Goal: Navigation & Orientation: Find specific page/section

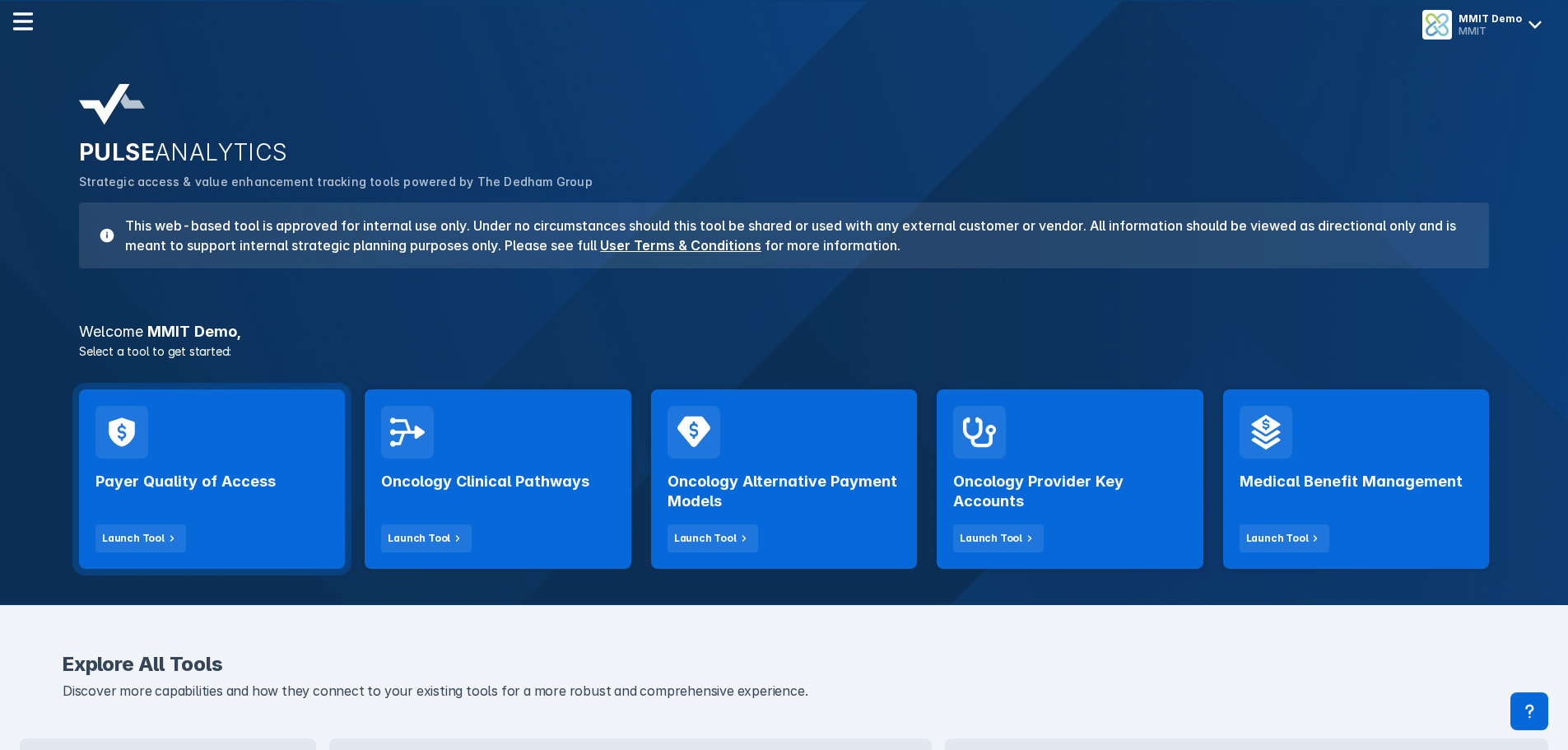
click at [279, 477] on div "Payer Quality of Access Launch Tool" at bounding box center [212, 505] width 233 height 94
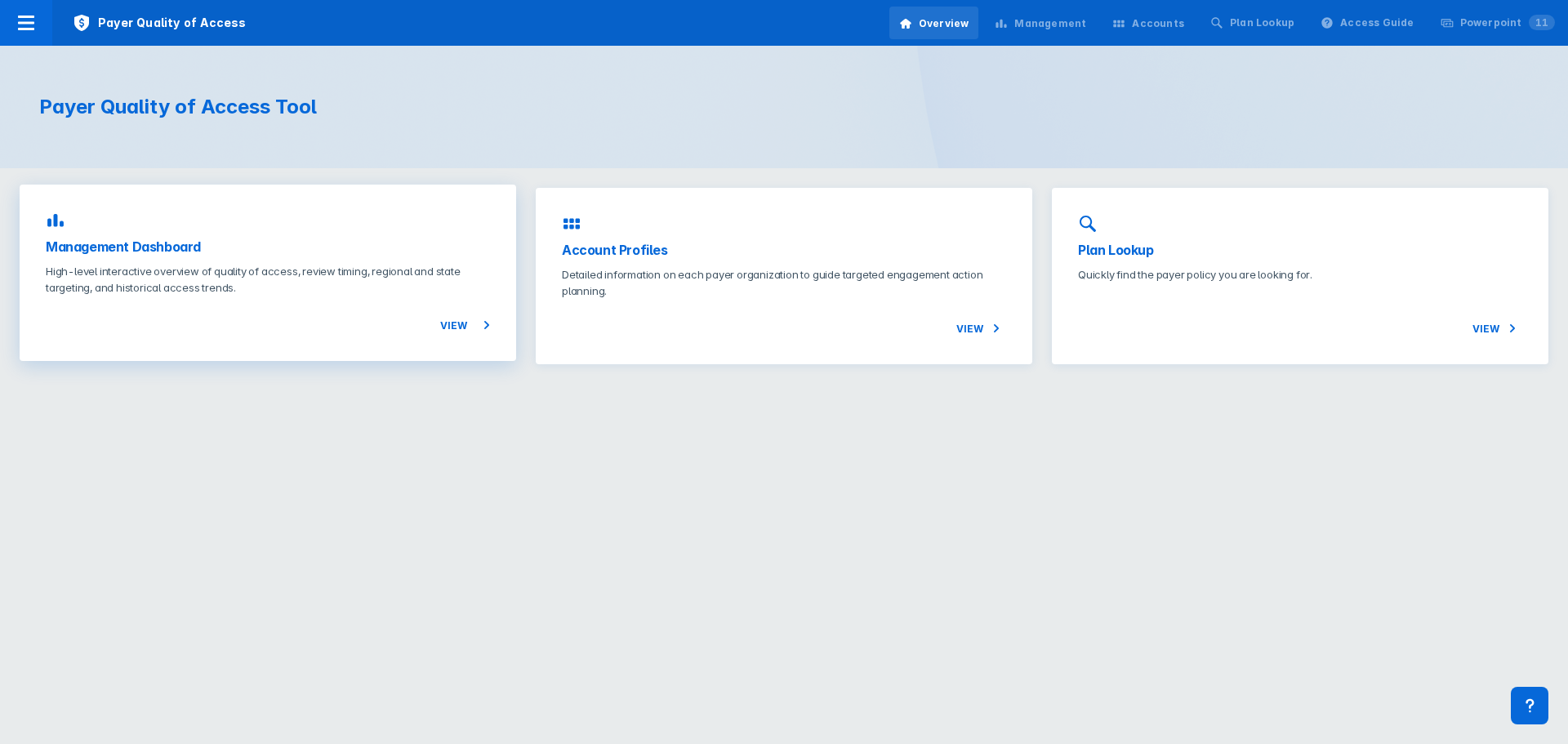
click at [420, 270] on p "High-level interactive overview of quality of access, review timing, regional a…" at bounding box center [267, 279] width 444 height 33
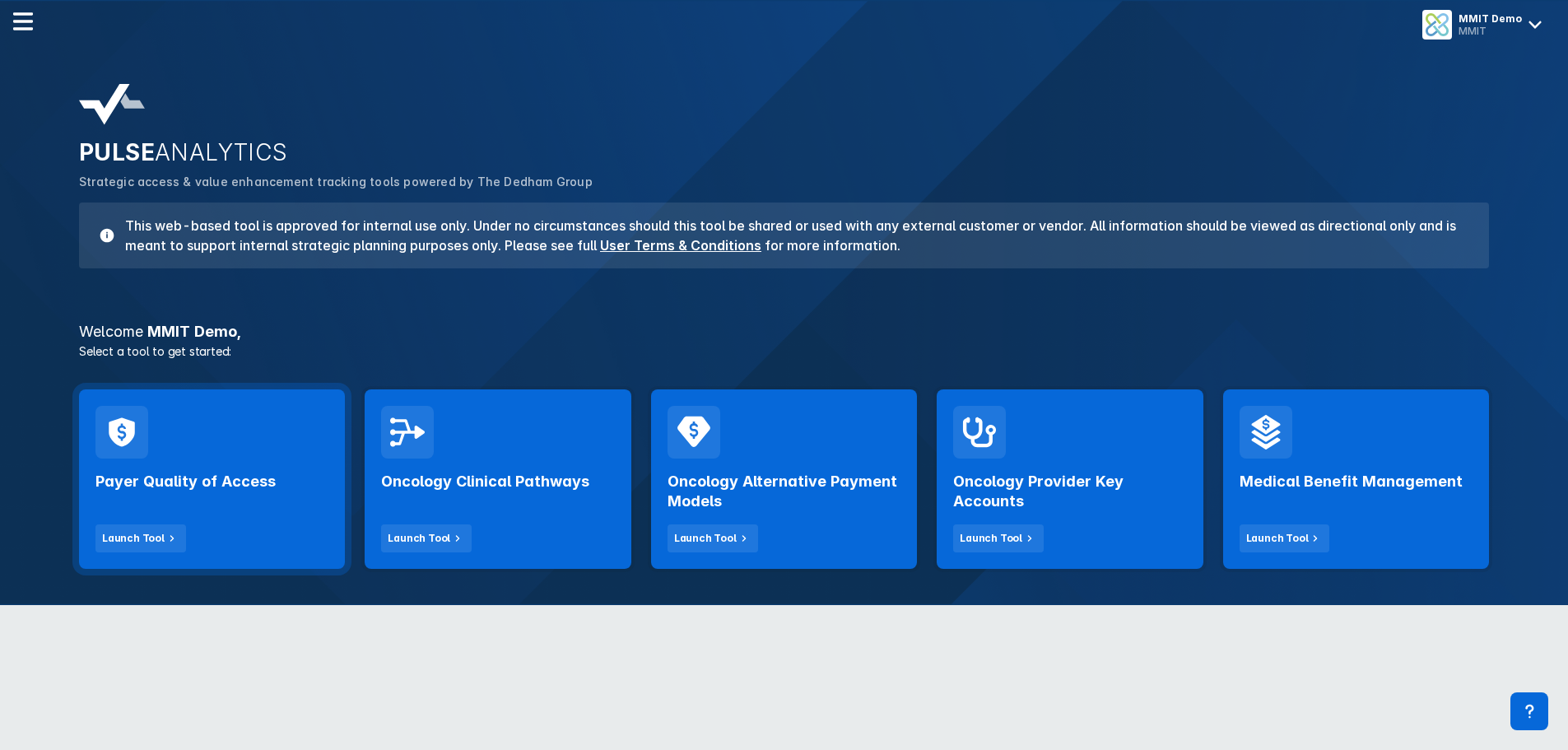
click at [241, 476] on h2 "Payer Quality of Access" at bounding box center [186, 481] width 180 height 20
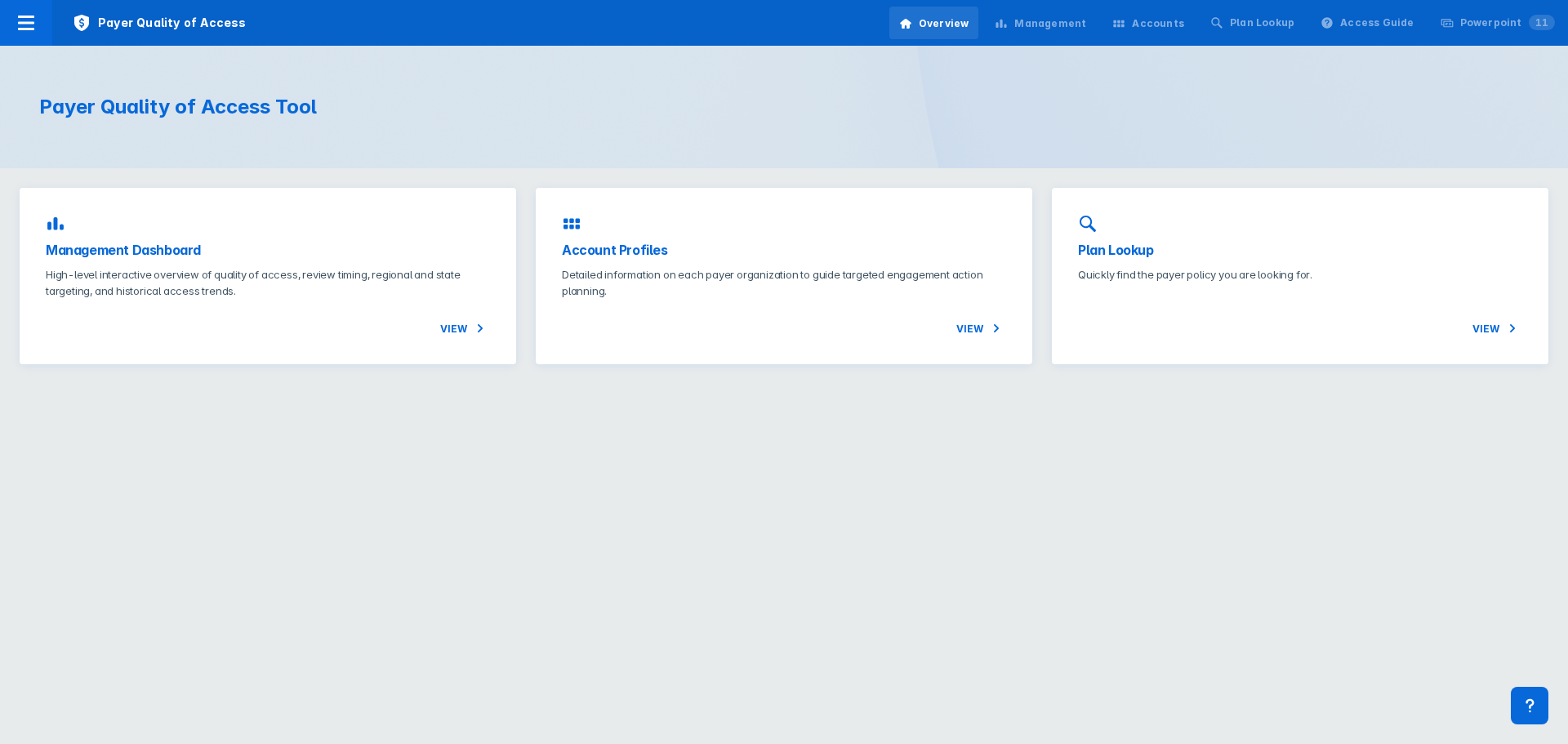
click at [1077, 17] on div "Management" at bounding box center [1050, 23] width 72 height 15
